Goal: Find specific page/section: Locate a particular part of the current website

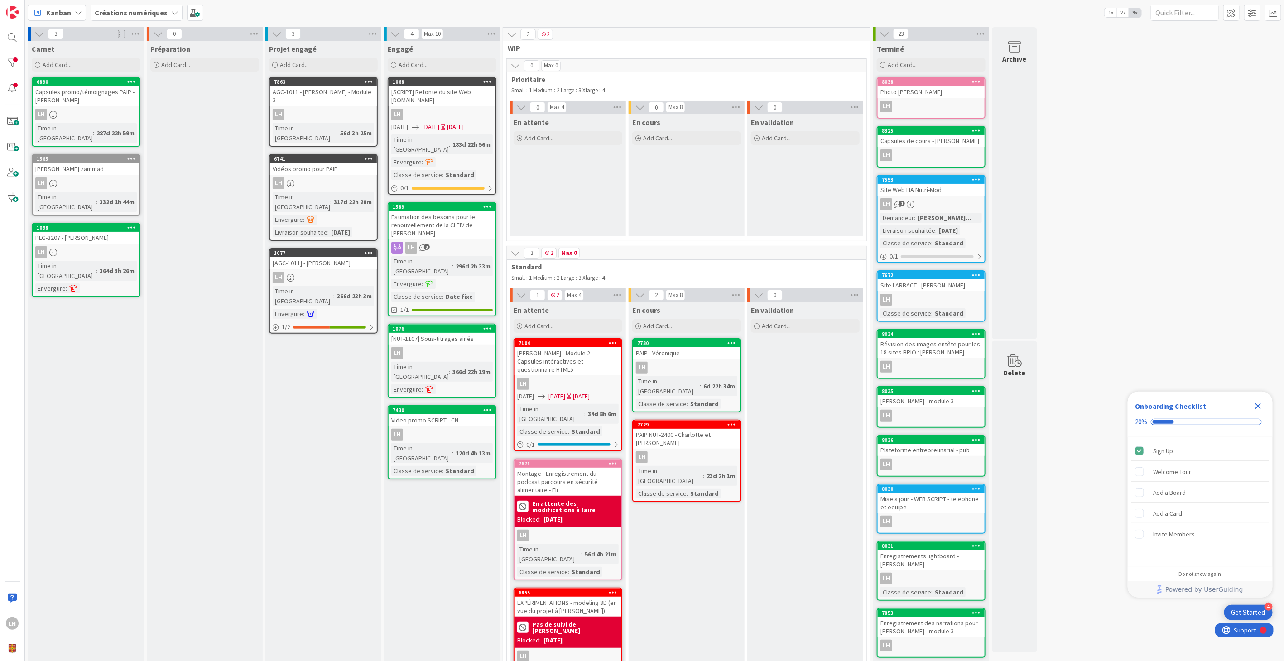
click at [1191, 222] on div "3 Carnet Add Card... 6890 Capsules promo/témoignages PAIP - Marilou LH Time in …" at bounding box center [655, 375] width 1256 height 696
click at [1261, 405] on icon "Close Checklist" at bounding box center [1258, 406] width 11 height 11
click at [1202, 326] on div "3 Carnet Add Card... 6890 Capsules promo/témoignages PAIP - Marilou LH Time in …" at bounding box center [655, 375] width 1256 height 696
click at [1169, 169] on div "3 Carnet Add Card... 6890 Capsules promo/témoignages PAIP - Marilou LH Time in …" at bounding box center [655, 375] width 1256 height 696
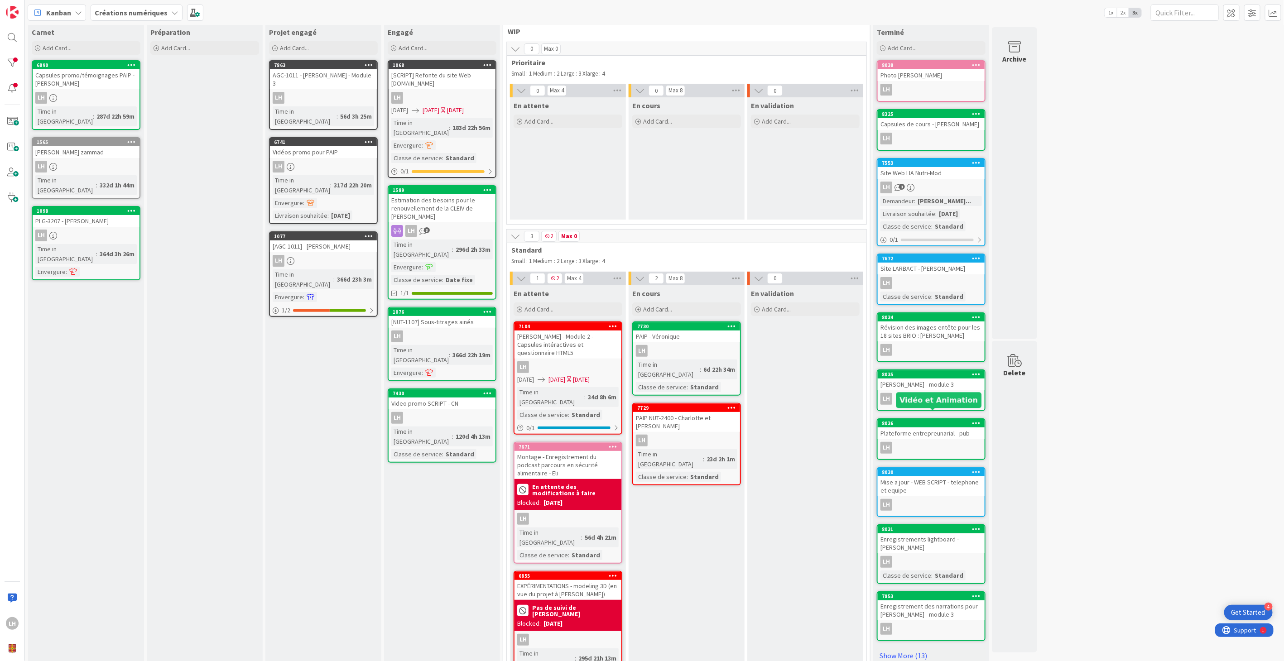
scroll to position [25, 0]
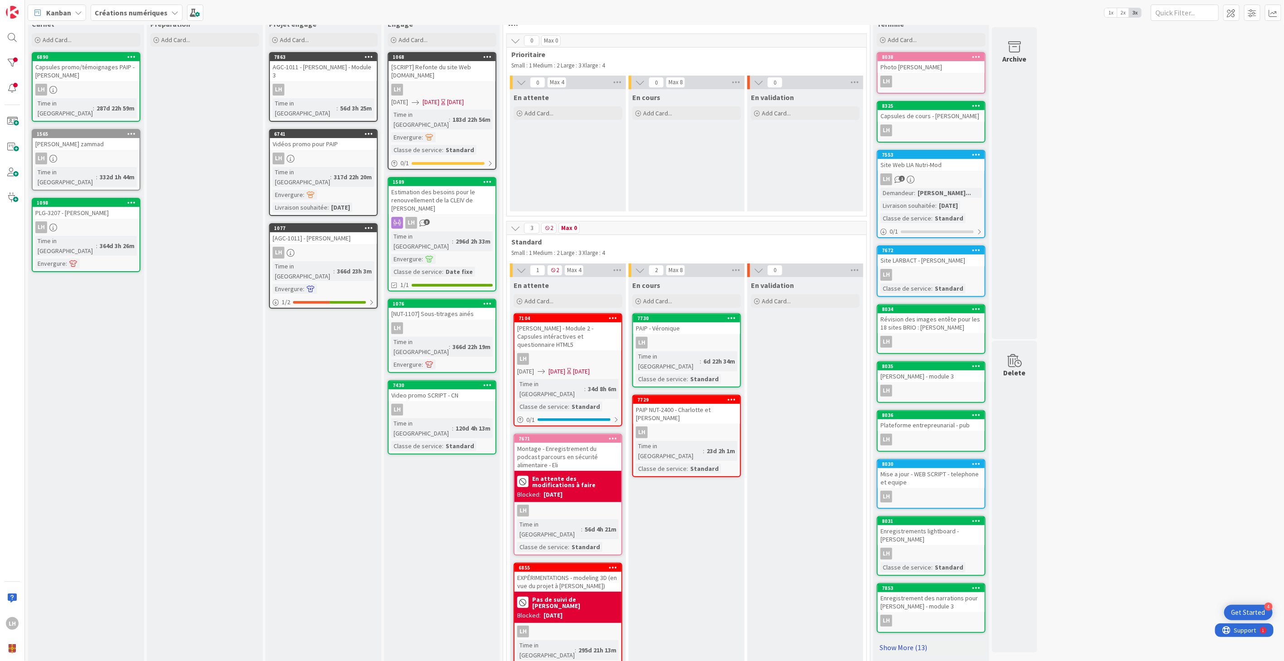
click at [919, 643] on link "Show More (13)" at bounding box center [931, 648] width 109 height 14
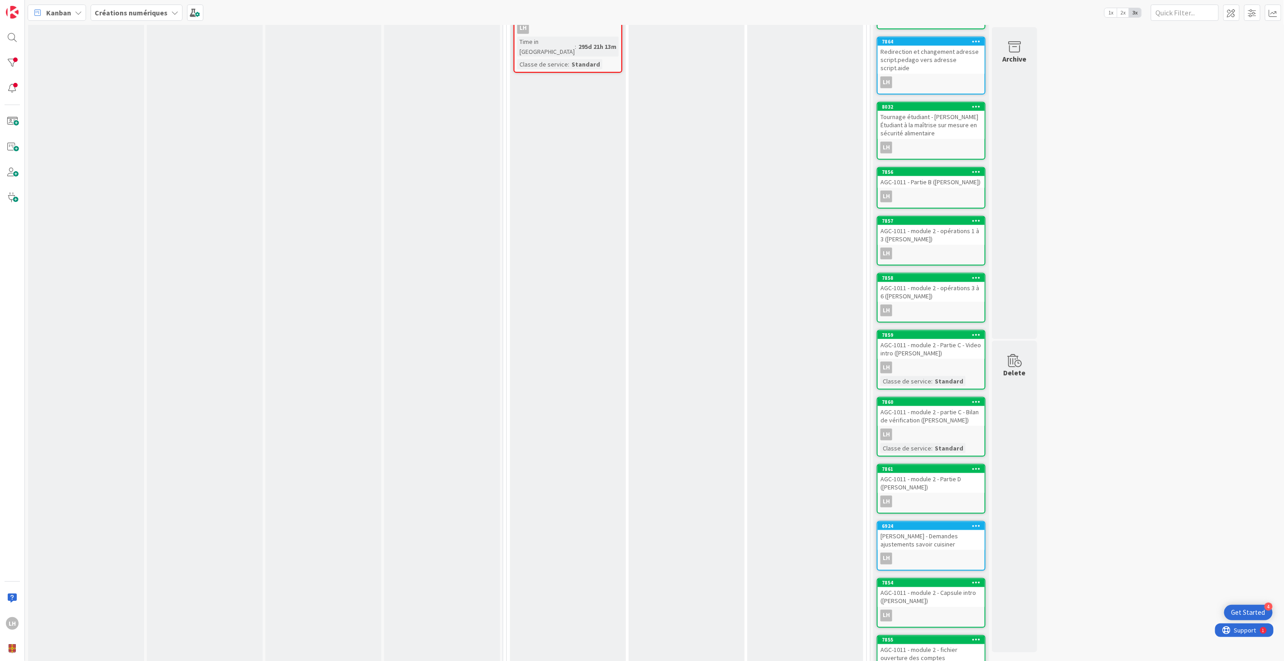
scroll to position [799, 0]
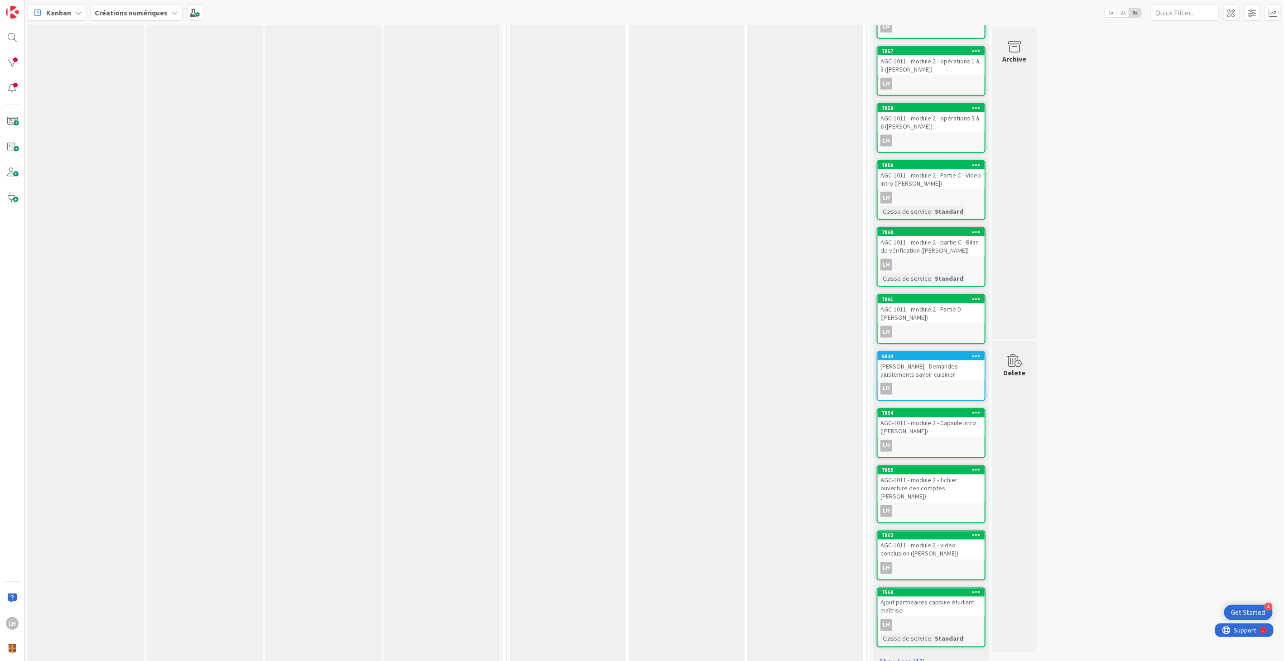
click at [907, 655] on link "Show Less (13)" at bounding box center [931, 662] width 109 height 14
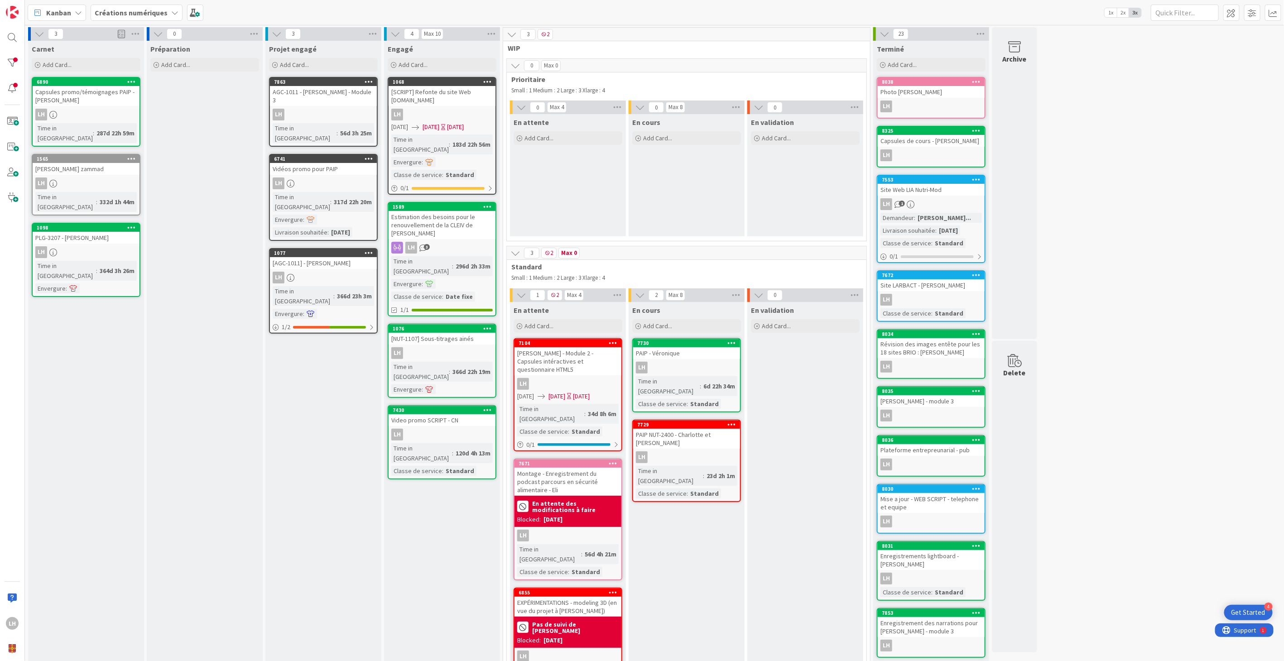
scroll to position [25, 0]
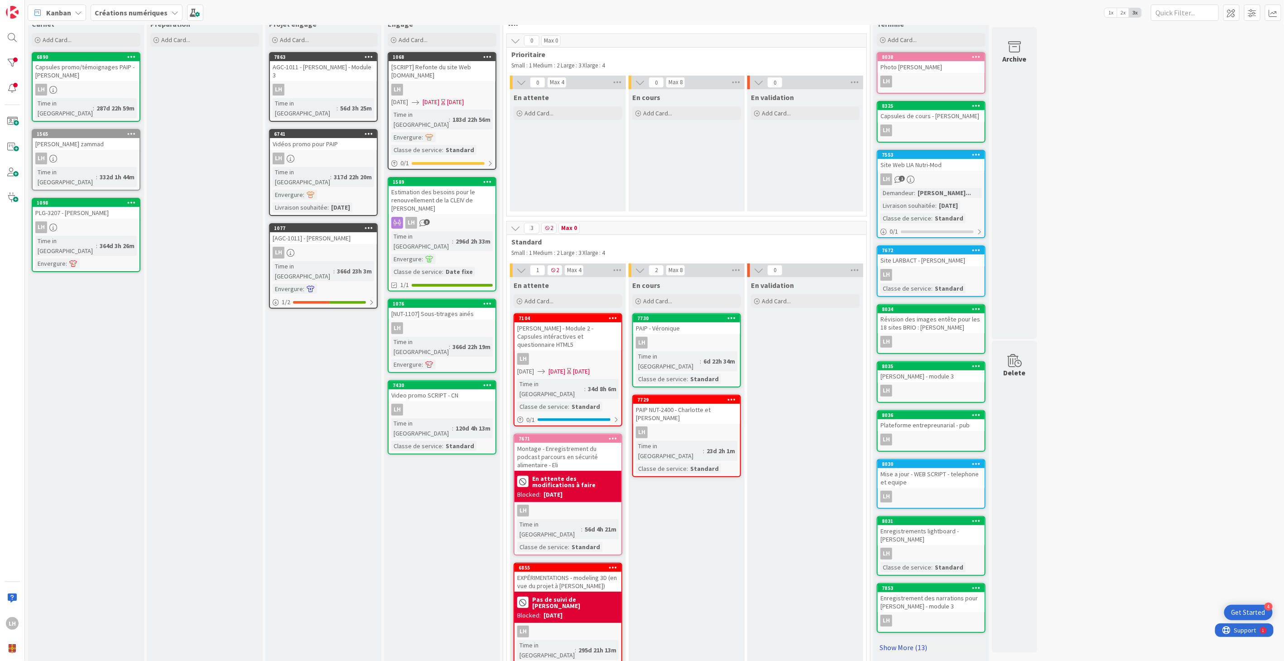
click at [906, 641] on link "Show More (13)" at bounding box center [931, 648] width 109 height 14
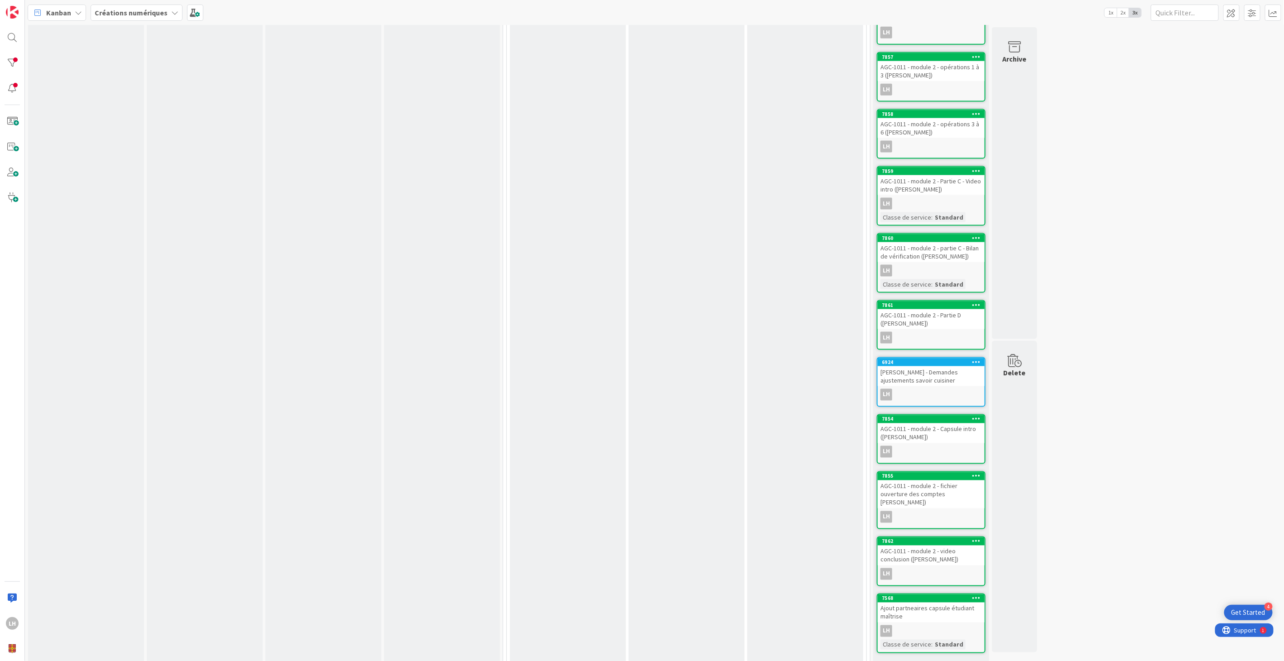
scroll to position [799, 0]
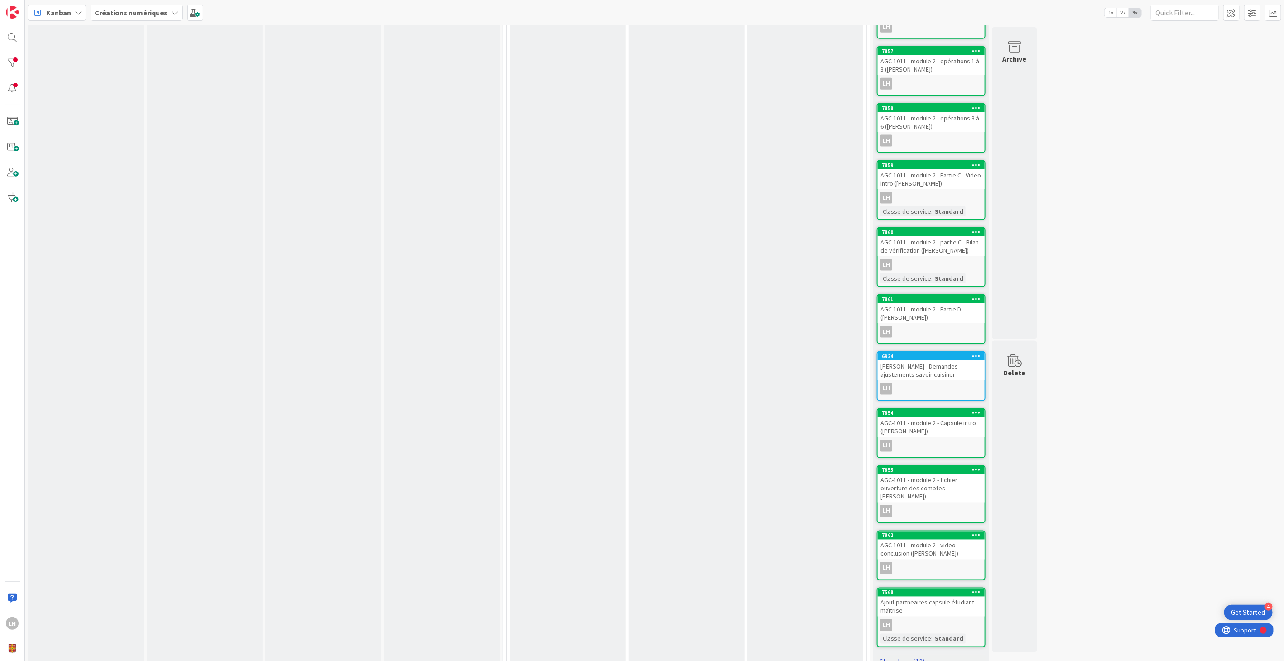
click at [907, 655] on link "Show Less (13)" at bounding box center [931, 662] width 109 height 14
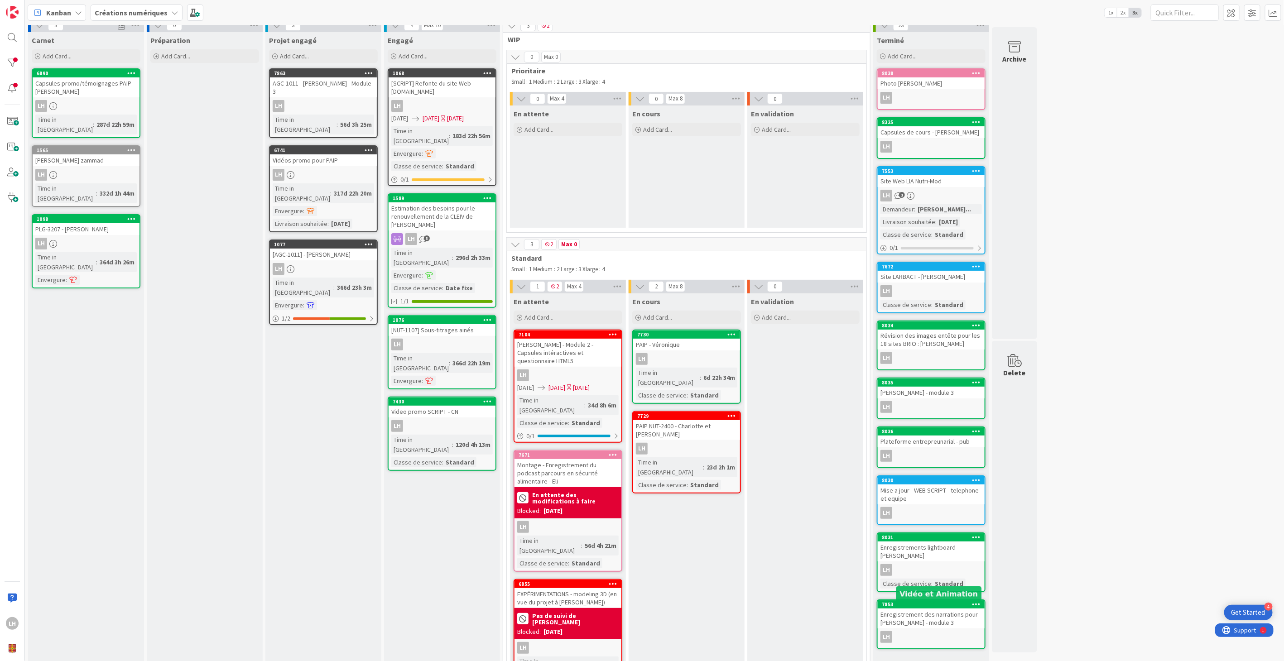
scroll to position [0, 0]
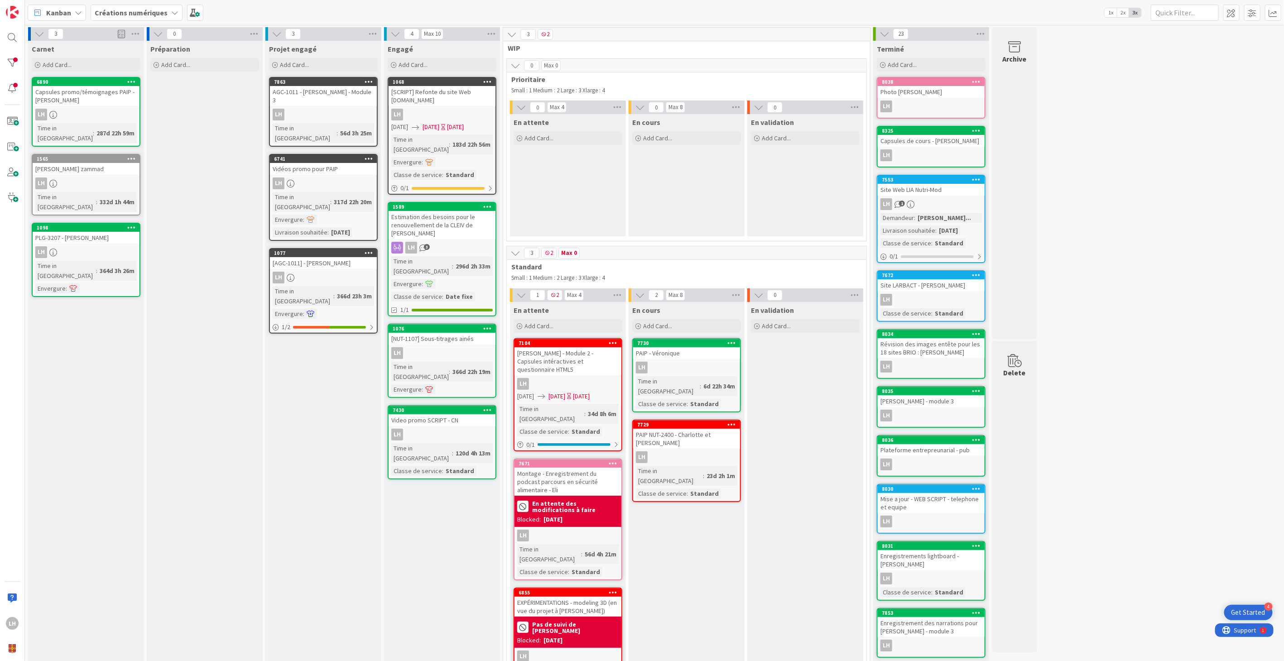
click at [1066, 294] on div "3 Carnet Add Card... 6890 Capsules promo/témoignages PAIP - Marilou LH Time in …" at bounding box center [655, 375] width 1256 height 696
click at [1083, 300] on div "3 Carnet Add Card... 6890 Capsules promo/témoignages PAIP - Marilou LH Time in …" at bounding box center [655, 375] width 1256 height 696
click at [1095, 300] on div "3 Carnet Add Card... 6890 Capsules promo/témoignages PAIP - Marilou LH Time in …" at bounding box center [655, 375] width 1256 height 696
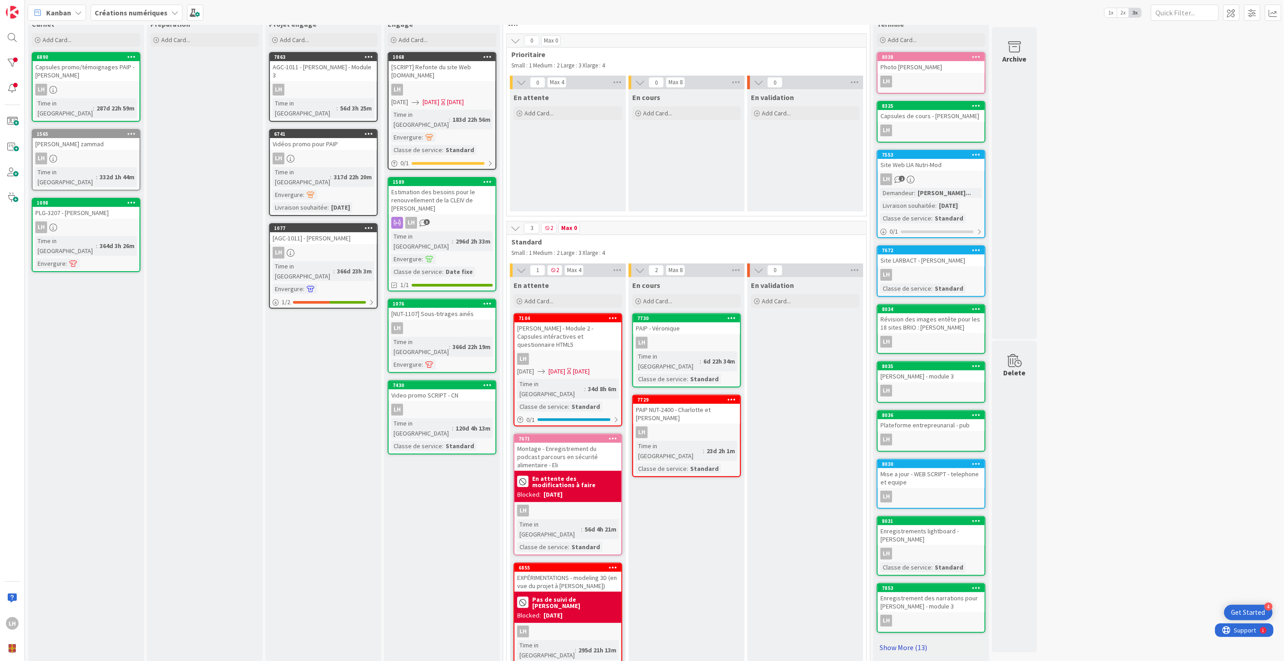
click at [915, 641] on link "Show More (13)" at bounding box center [931, 648] width 109 height 14
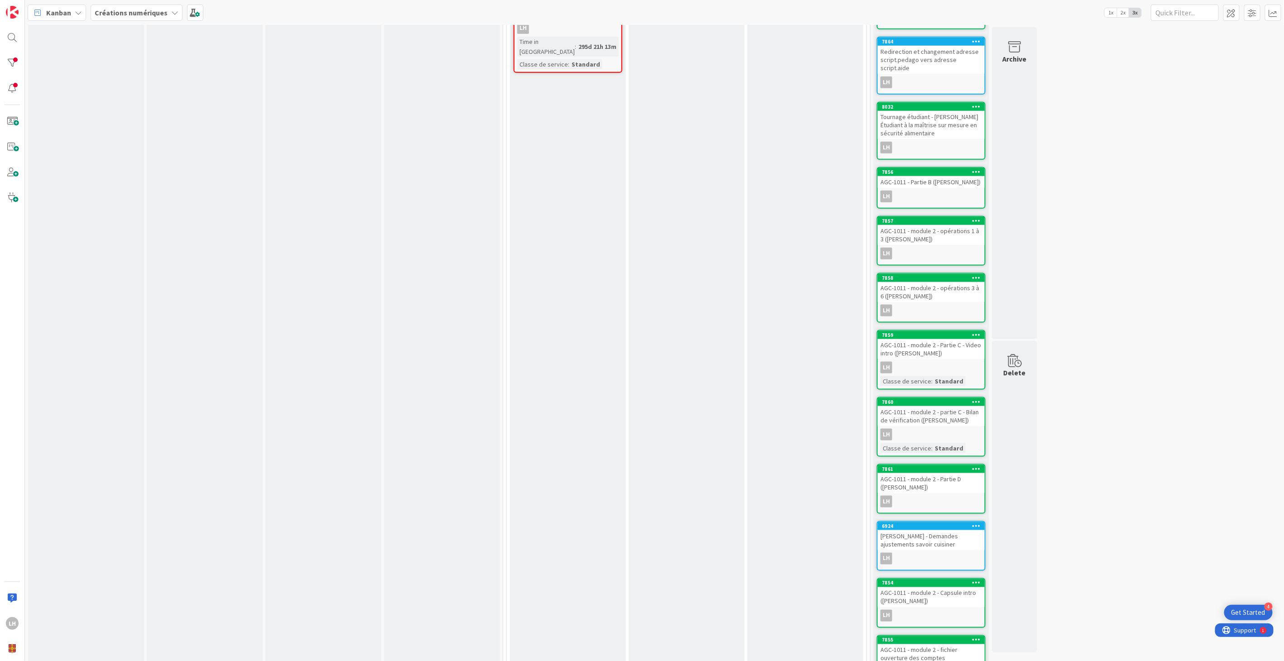
scroll to position [799, 0]
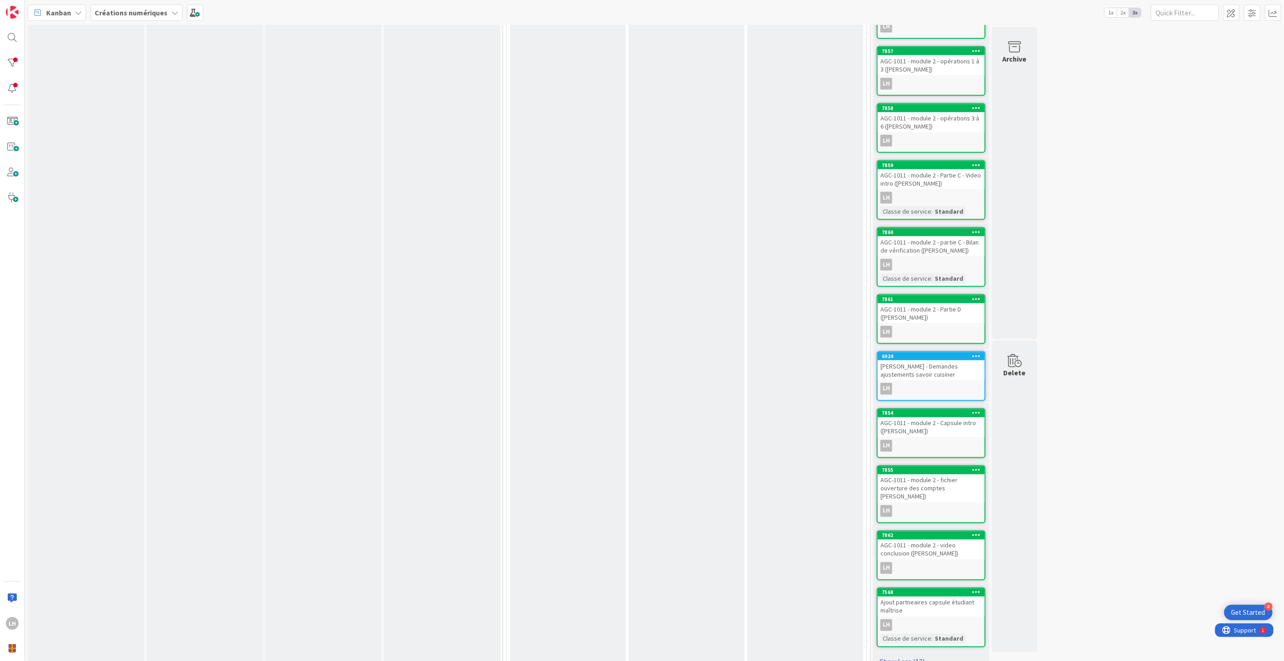
click at [912, 655] on link "Show Less (13)" at bounding box center [931, 662] width 109 height 14
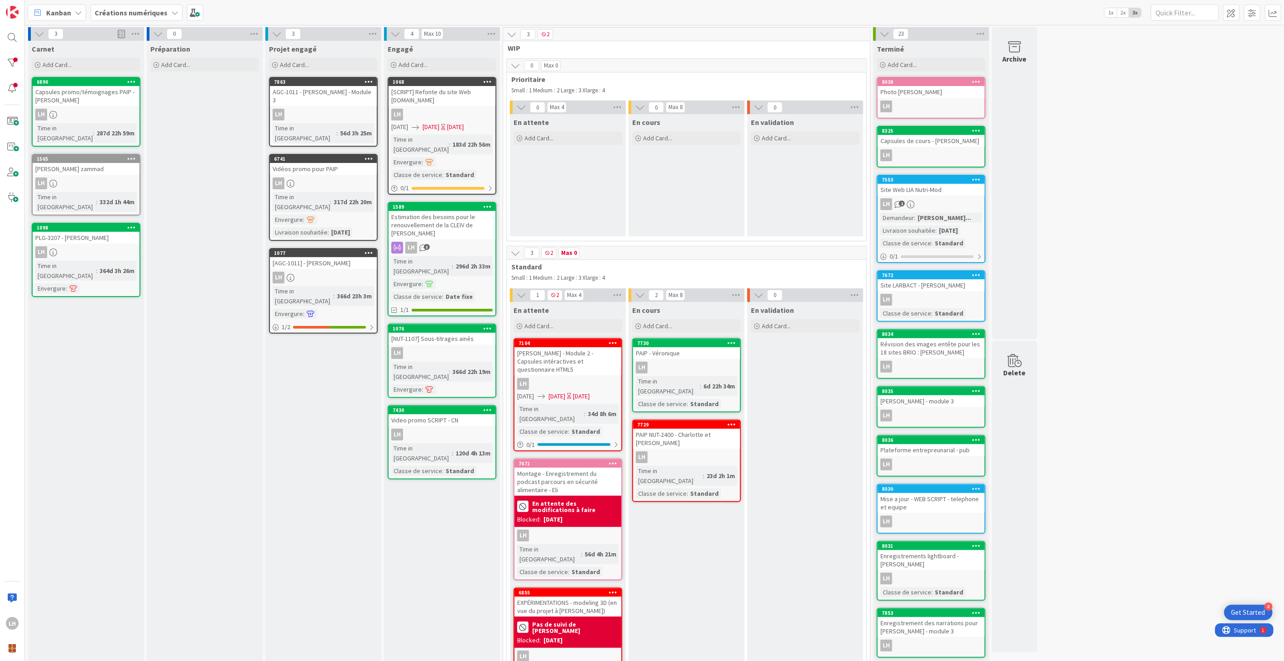
scroll to position [25, 0]
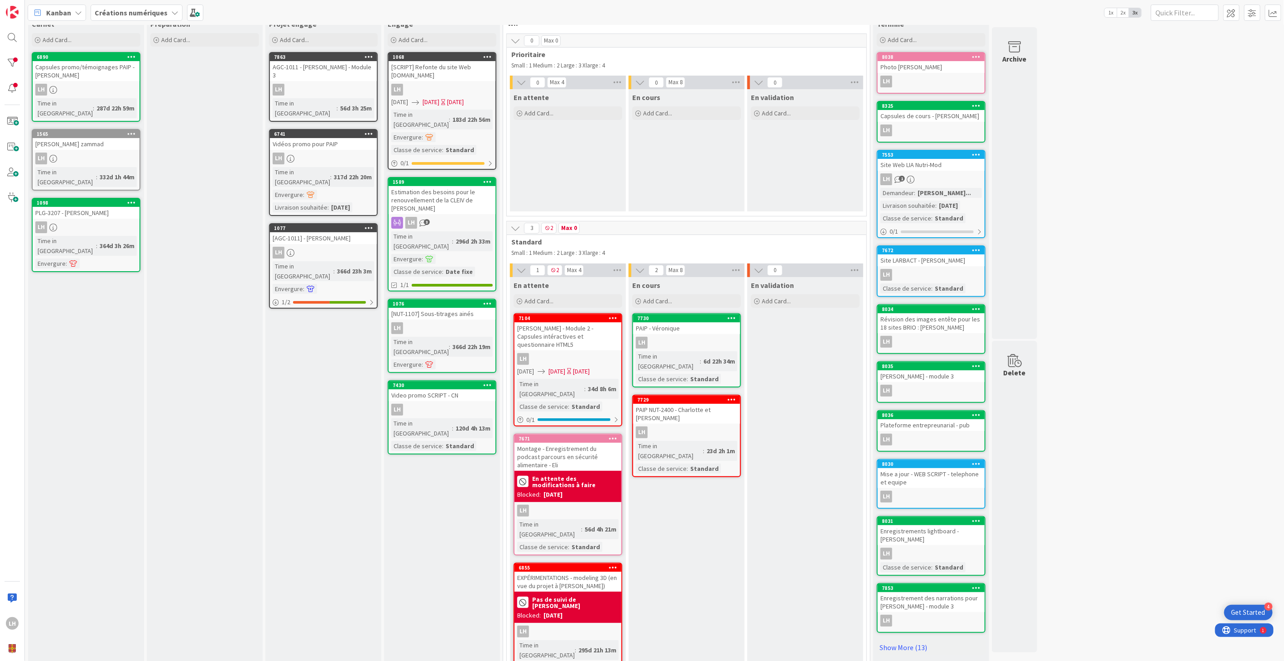
click at [1144, 259] on div "3 Carnet Add Card... 6890 Capsules promo/témoignages PAIP - Marilou LH Time in …" at bounding box center [655, 350] width 1256 height 696
click at [8, 57] on div at bounding box center [12, 63] width 18 height 18
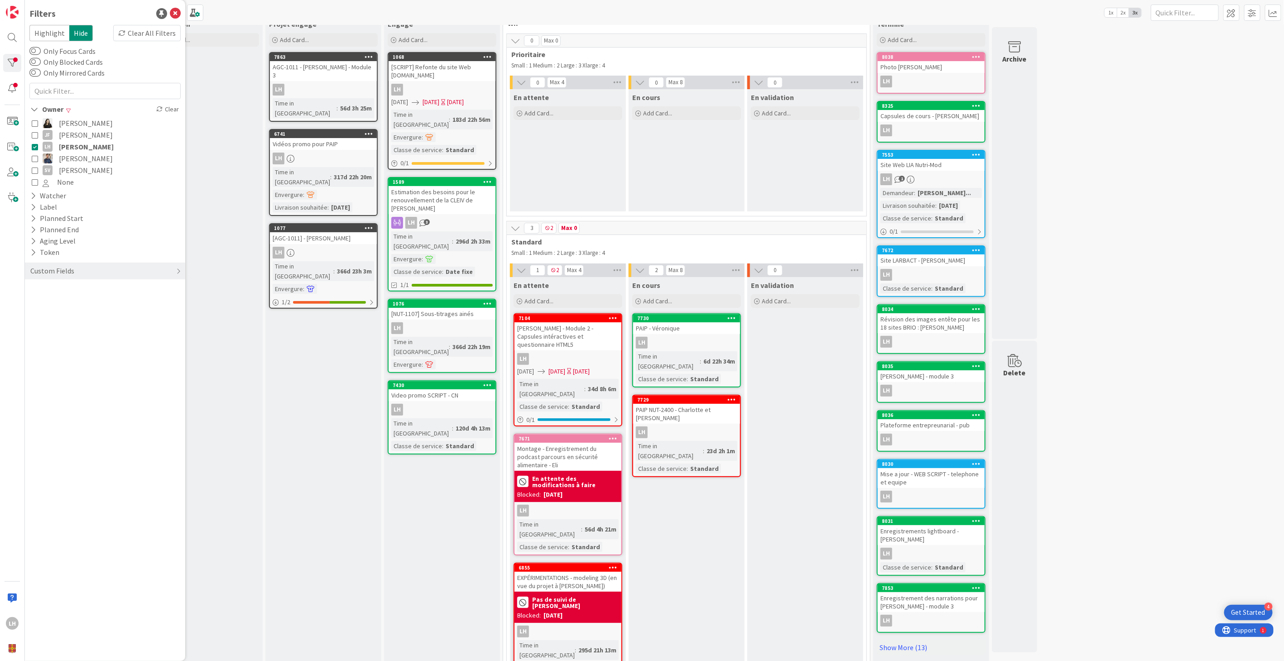
click at [232, 122] on div "Préparation Add Card..." at bounding box center [205, 355] width 116 height 678
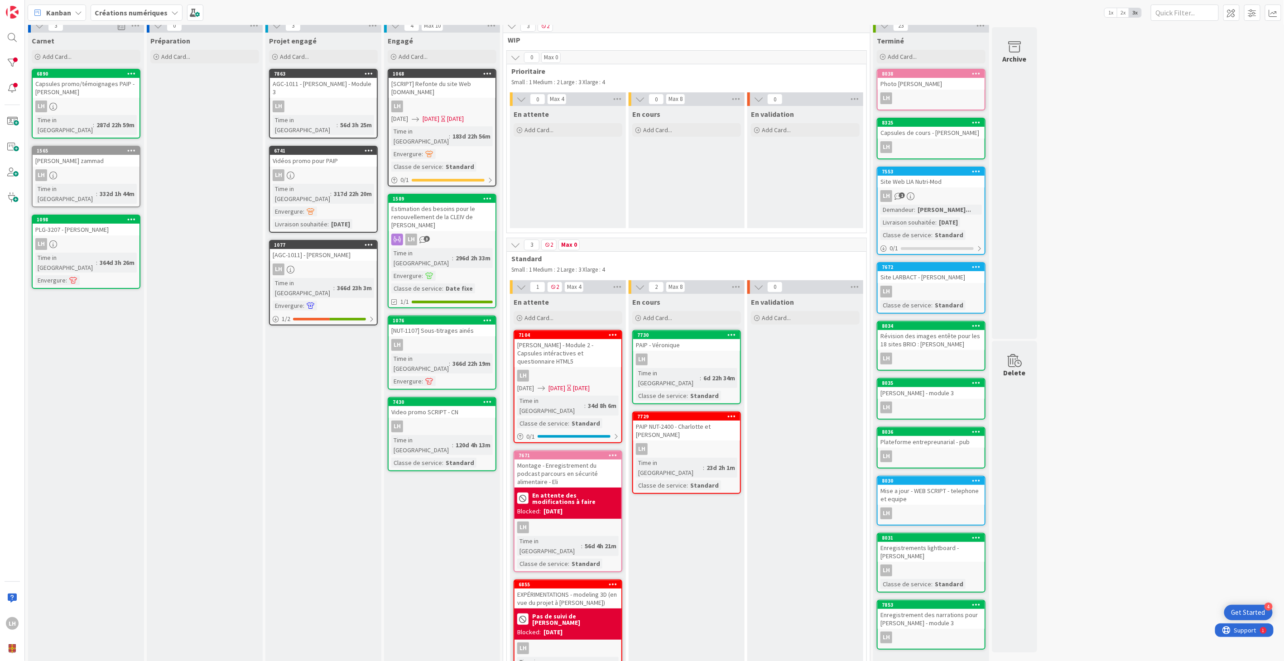
scroll to position [0, 0]
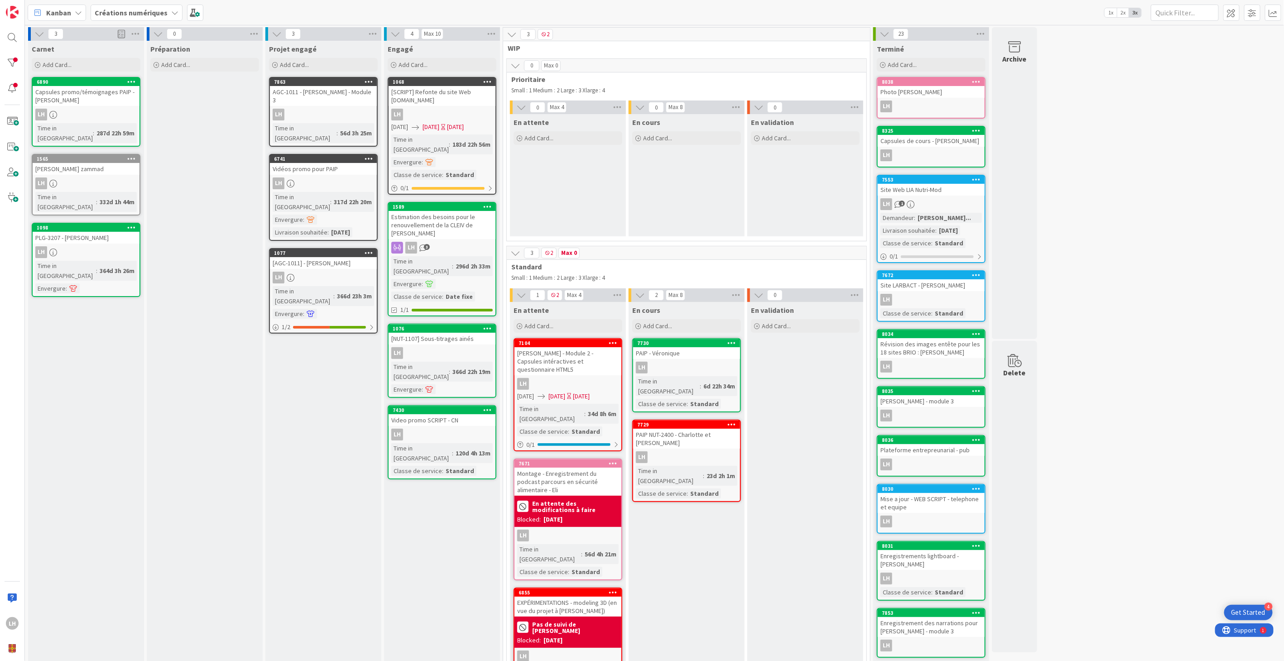
click at [348, 355] on div "Projet engagé Add Card... 7863 AGC-1011 - [PERSON_NAME] - Module 3 LH Time in C…" at bounding box center [323, 380] width 116 height 678
click at [349, 334] on div "Projet engagé Add Card... 7863 AGC-1011 - [PERSON_NAME] - Module 3 LH Time in C…" at bounding box center [323, 380] width 116 height 678
click at [355, 328] on div "Projet engagé Add Card... 7863 AGC-1011 - [PERSON_NAME] - Module 3 LH Time in C…" at bounding box center [323, 380] width 116 height 678
click at [307, 327] on div "Projet engagé Add Card... 7863 AGC-1011 - [PERSON_NAME] - Module 3 LH Time in C…" at bounding box center [323, 380] width 116 height 678
click at [486, 80] on icon at bounding box center [487, 81] width 9 height 6
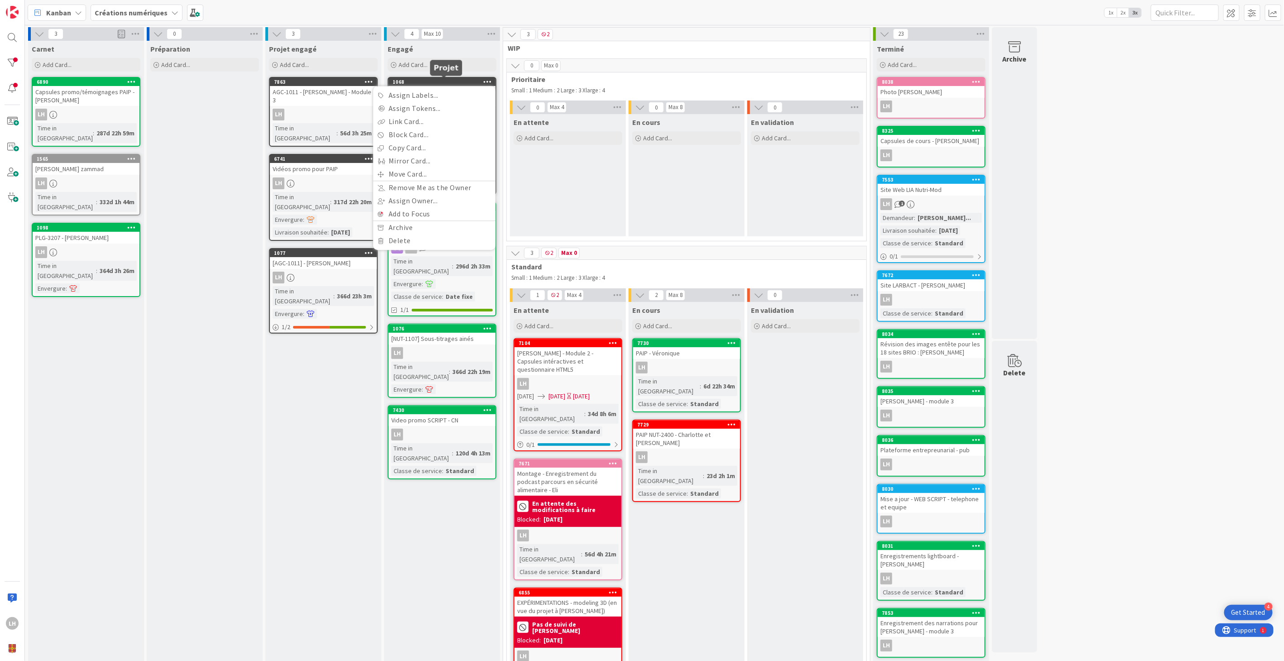
click at [454, 79] on div "1068" at bounding box center [444, 82] width 103 height 6
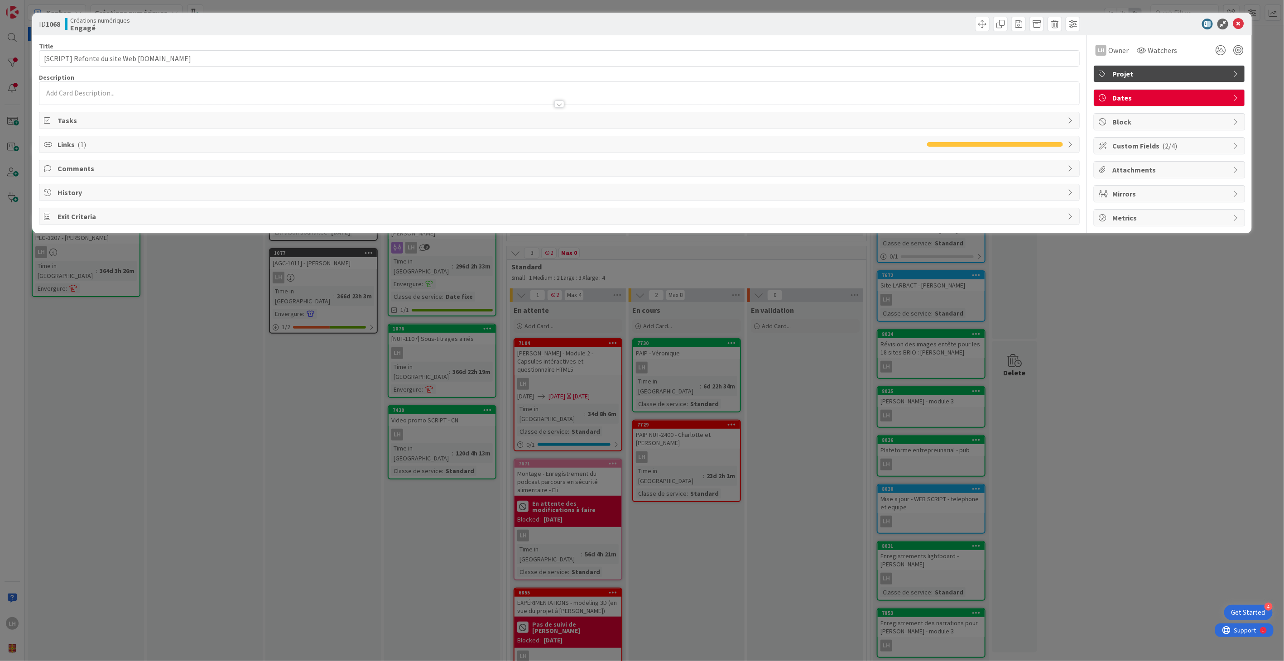
click at [1133, 79] on div "Projet" at bounding box center [1170, 74] width 150 height 16
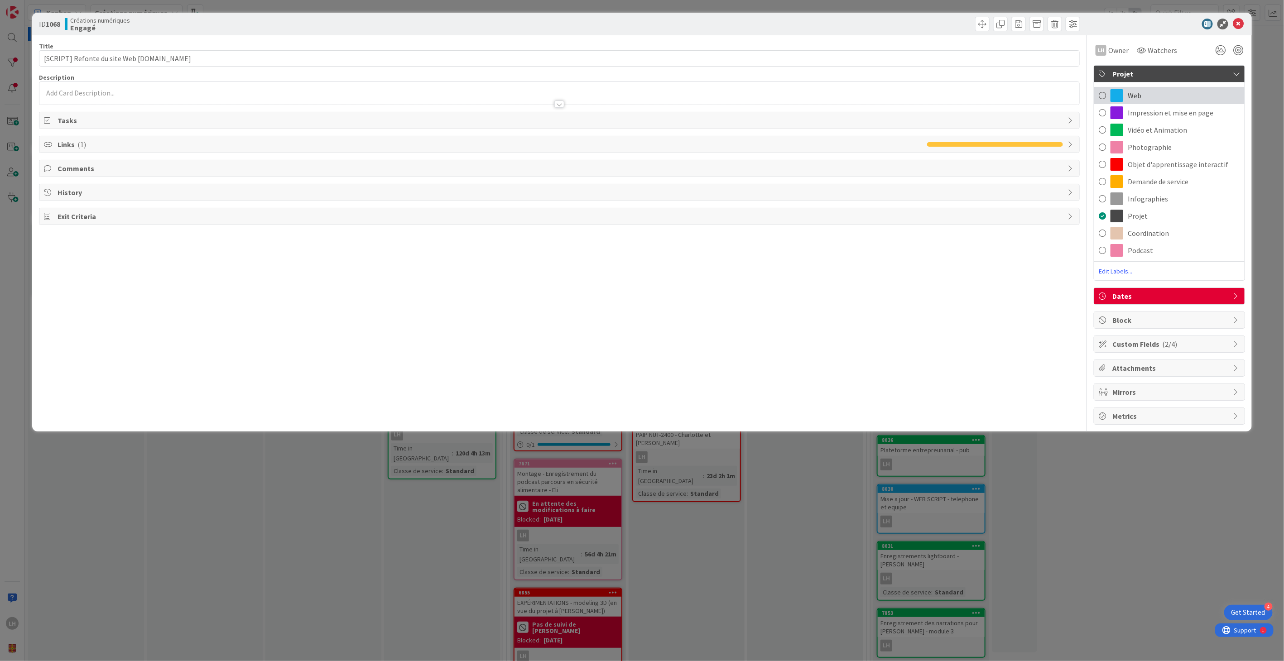
click at [1140, 97] on span "Web" at bounding box center [1135, 95] width 14 height 11
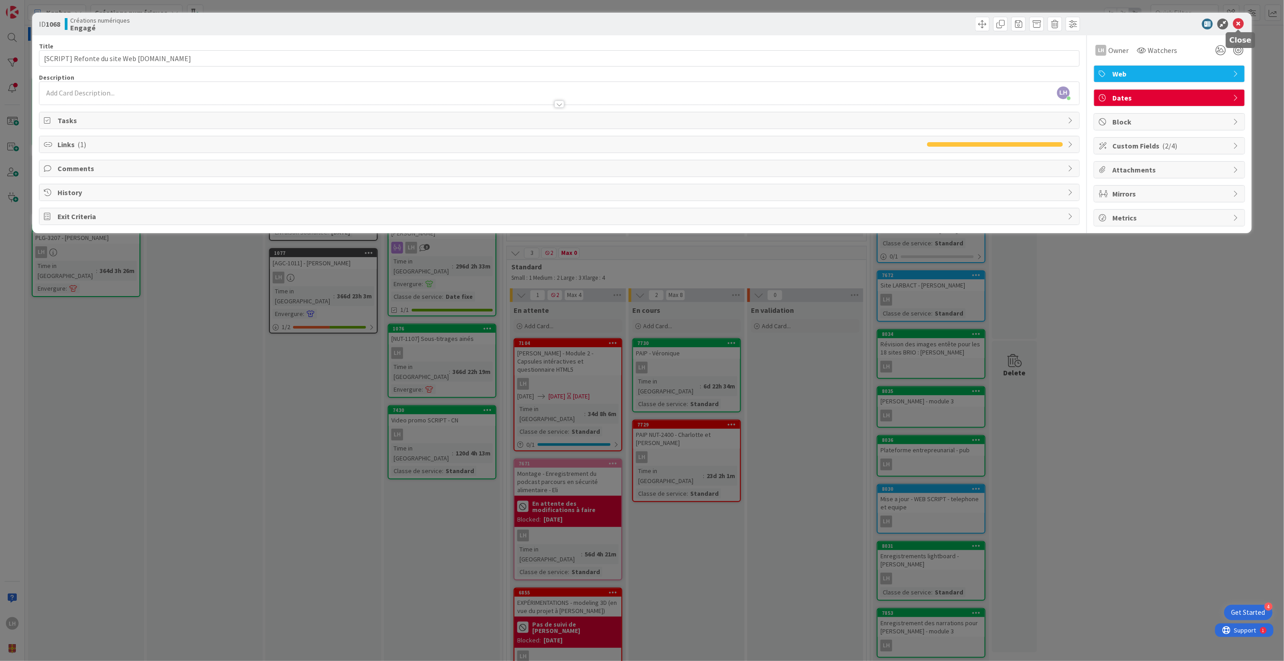
click at [1242, 22] on icon at bounding box center [1238, 24] width 11 height 11
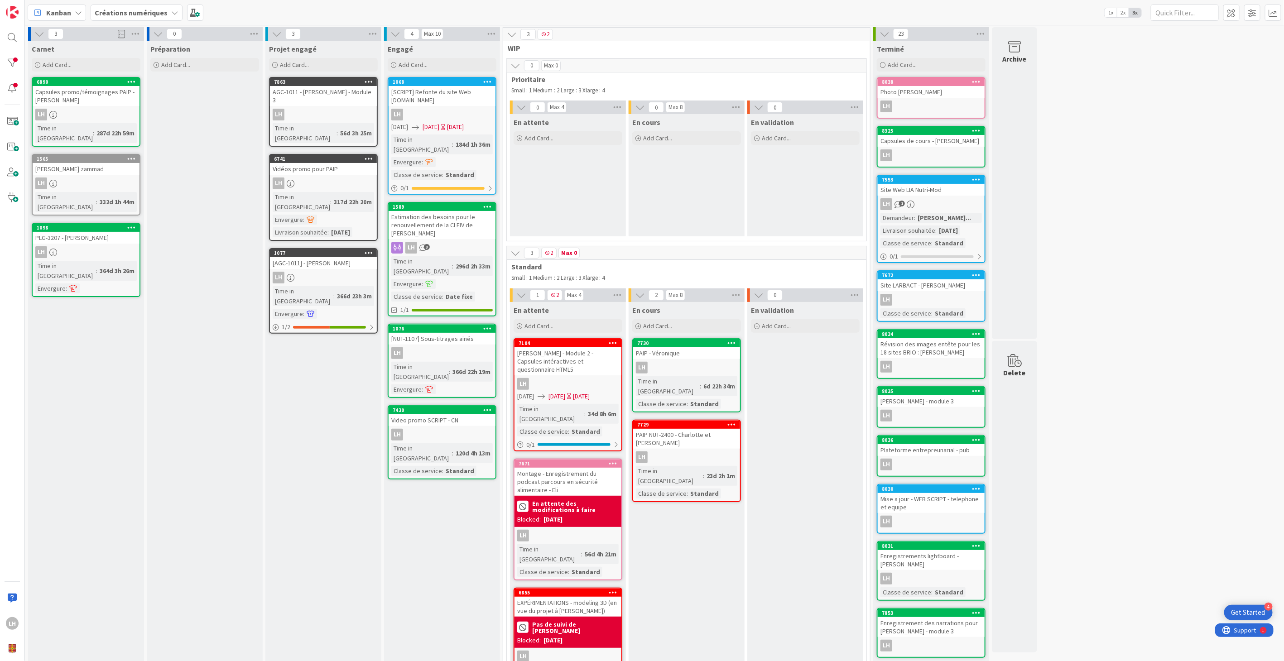
click at [394, 460] on div "Engagé Add Card... 1068 Assign Labels... Assign Tokens... Link Card... Block Ca…" at bounding box center [442, 380] width 116 height 678
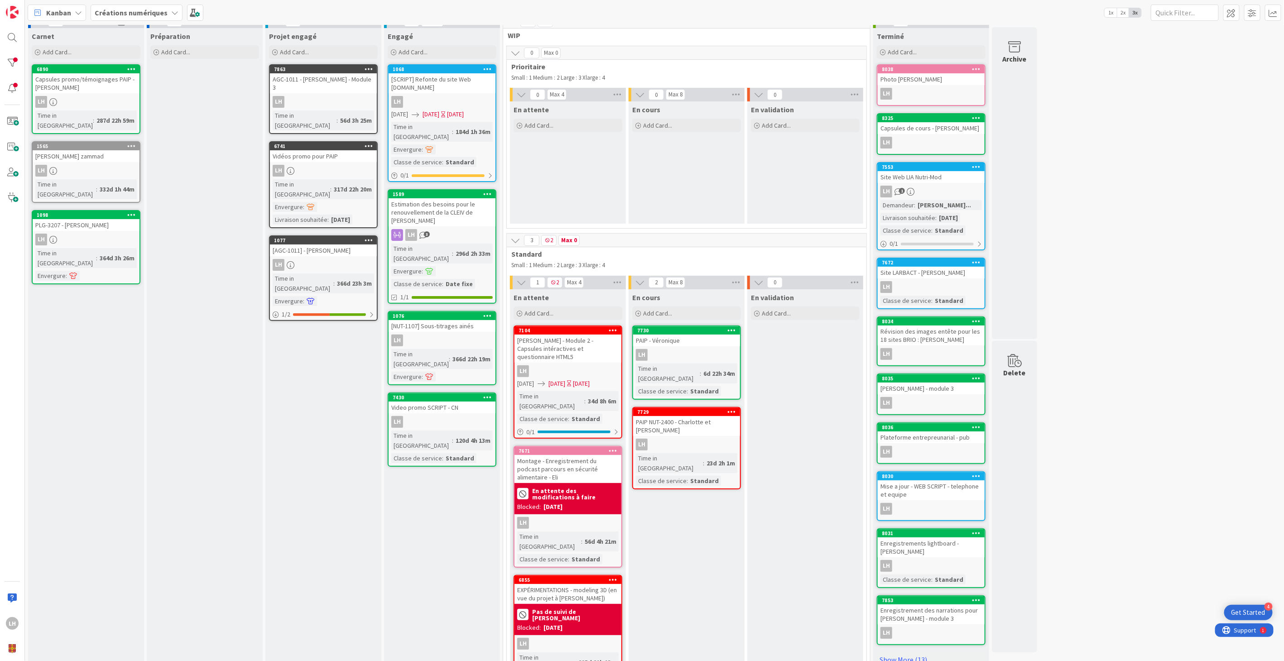
scroll to position [25, 0]
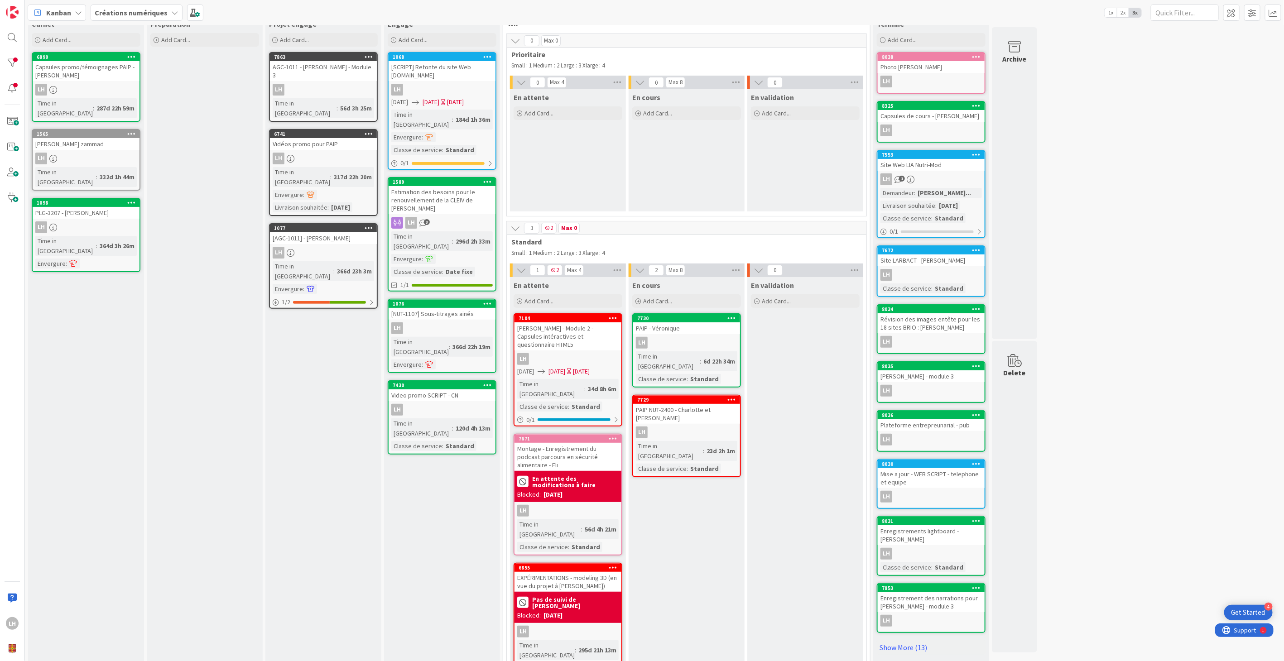
click at [376, 490] on div "Projet engagé Add Card... 7863 AGC-1011 - [PERSON_NAME] - Module 3 LH Time in C…" at bounding box center [323, 355] width 116 height 678
